Goal: Check status: Check status

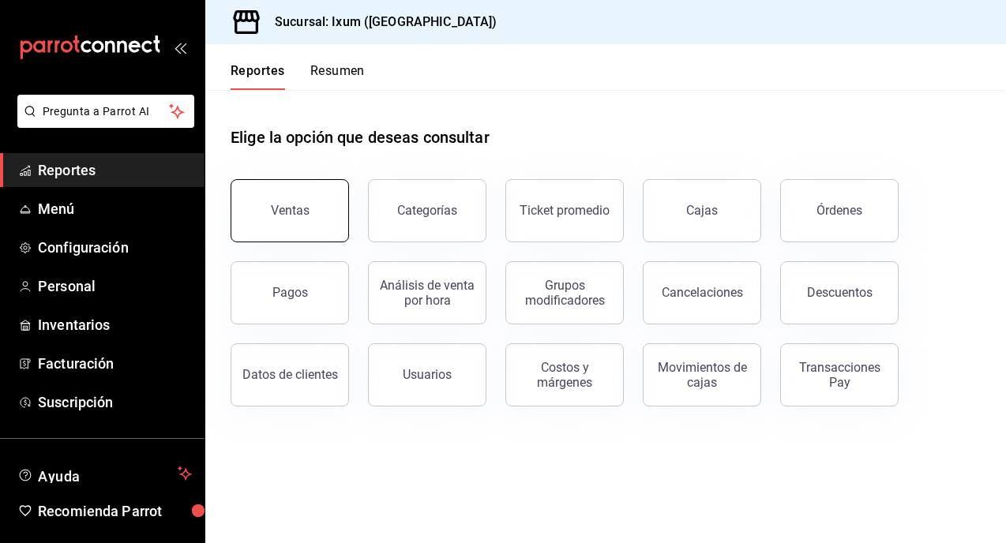
click at [323, 220] on button "Ventas" at bounding box center [290, 210] width 118 height 63
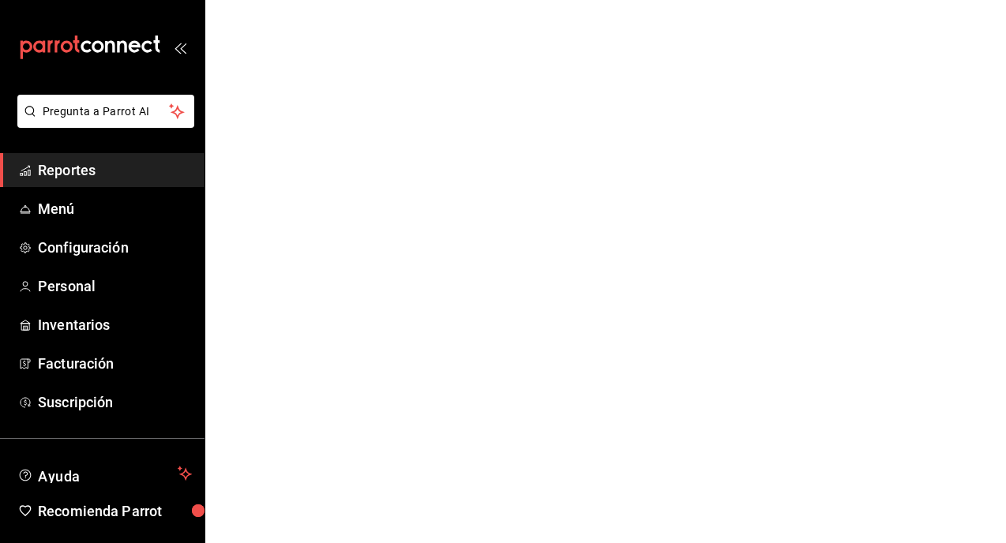
click at [82, 174] on span "Reportes" at bounding box center [115, 170] width 154 height 21
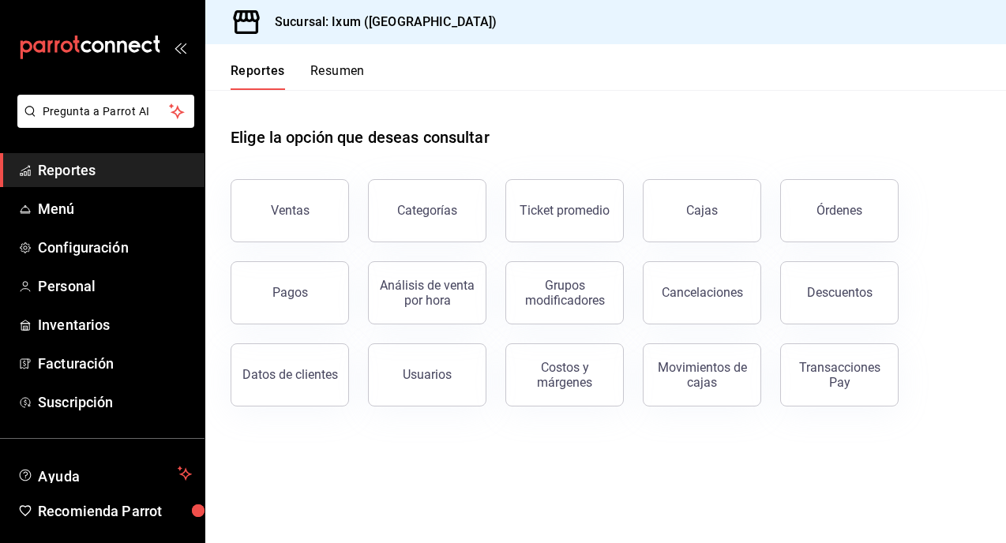
click at [318, 298] on button "Pagos" at bounding box center [290, 292] width 118 height 63
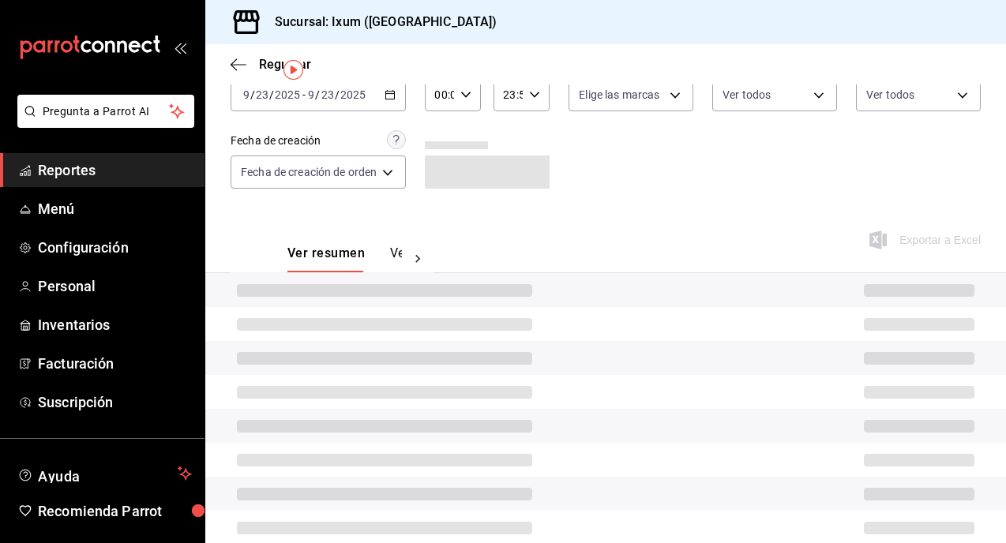
scroll to position [96, 0]
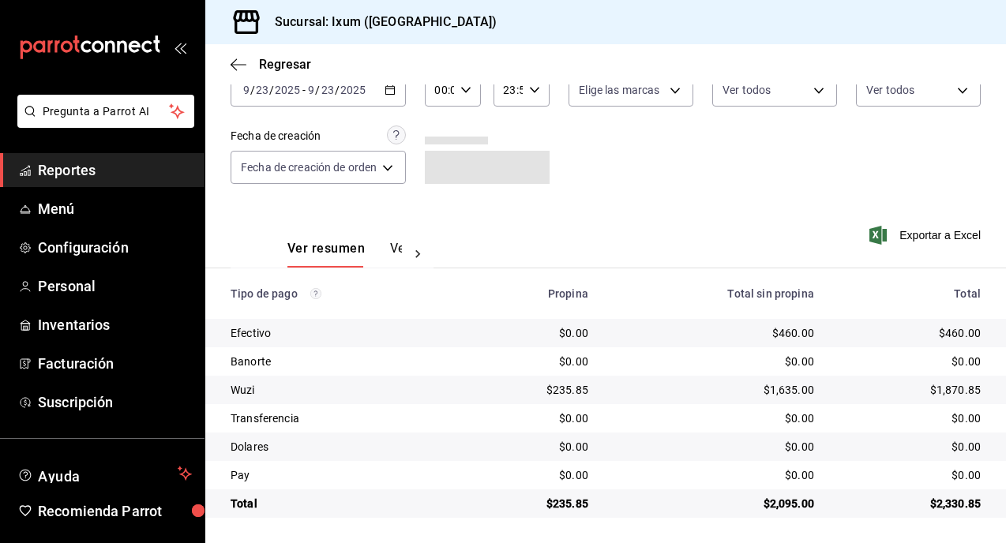
click at [351, 89] on input "2025" at bounding box center [353, 90] width 27 height 13
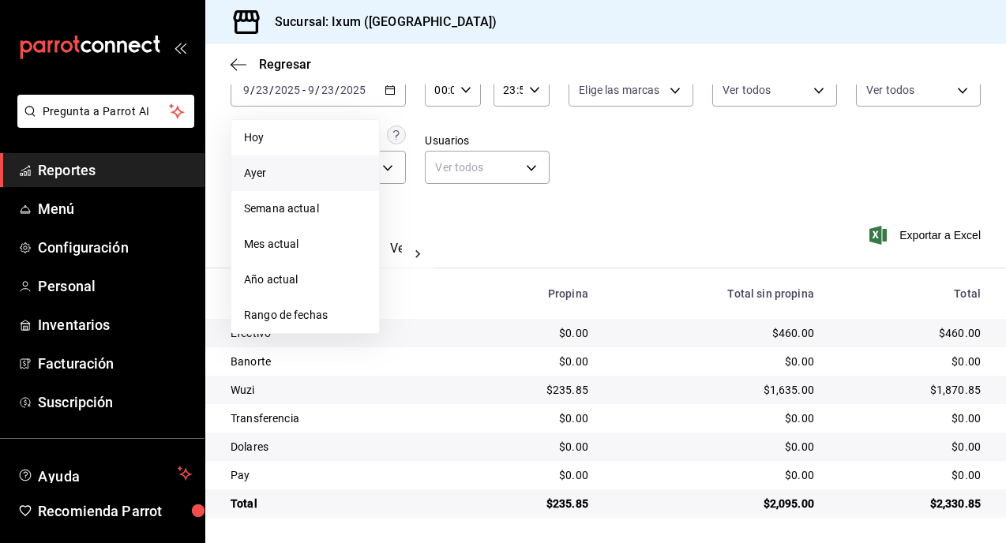
click at [293, 182] on li "Ayer" at bounding box center [305, 174] width 148 height 36
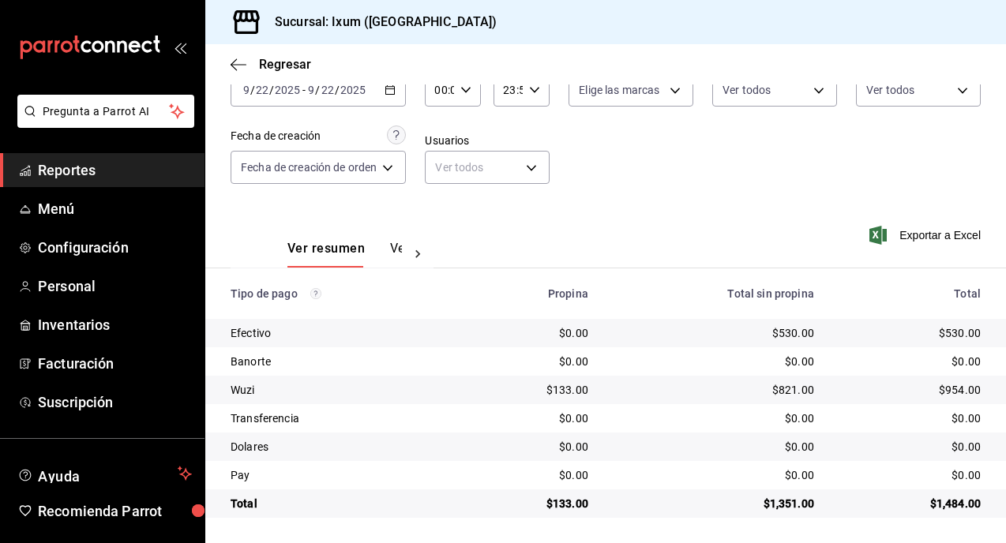
click at [391, 89] on icon "button" at bounding box center [390, 89] width 11 height 11
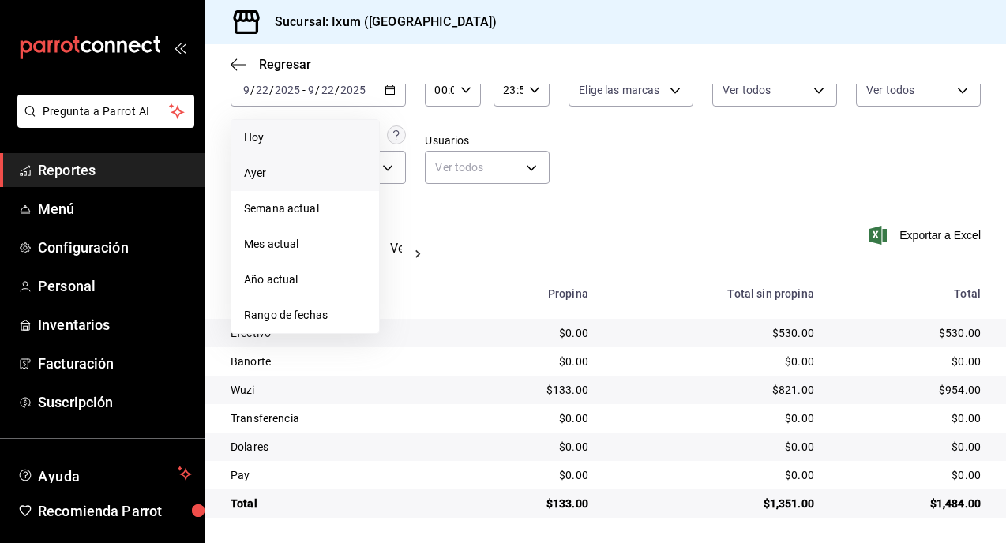
click at [342, 142] on span "Hoy" at bounding box center [305, 138] width 122 height 17
